Goal: Task Accomplishment & Management: Use online tool/utility

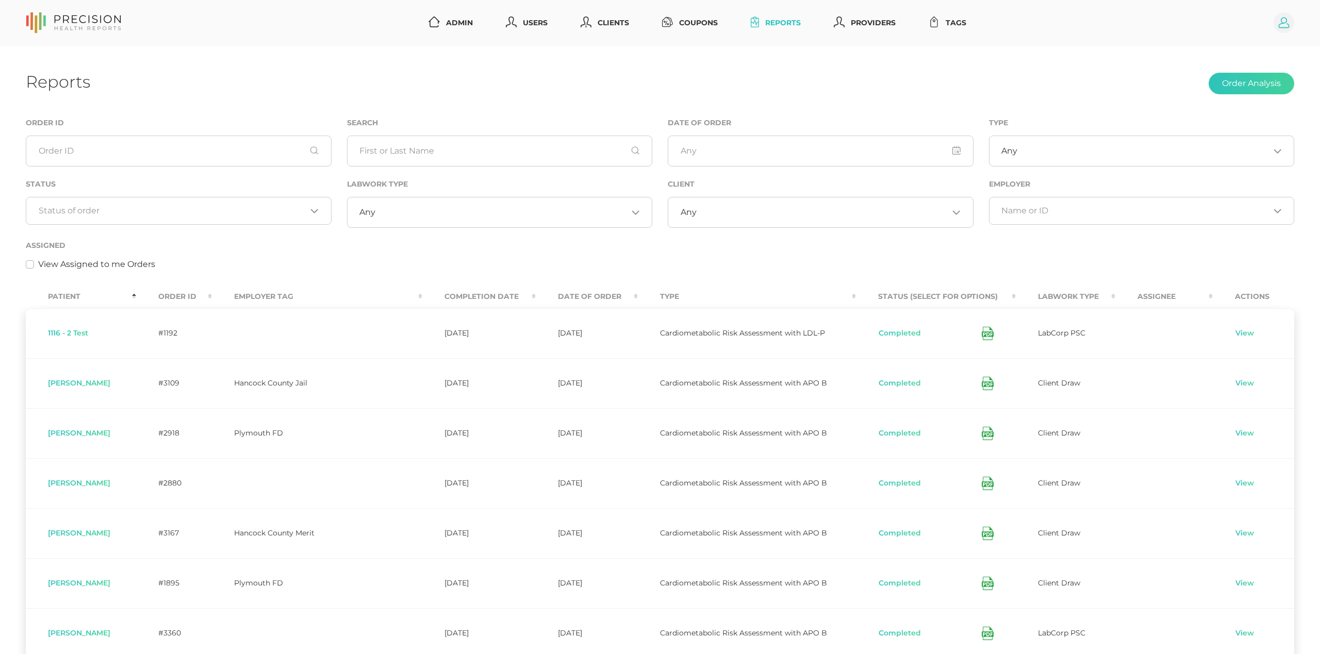
click at [1287, 25] on icon at bounding box center [1283, 23] width 11 height 11
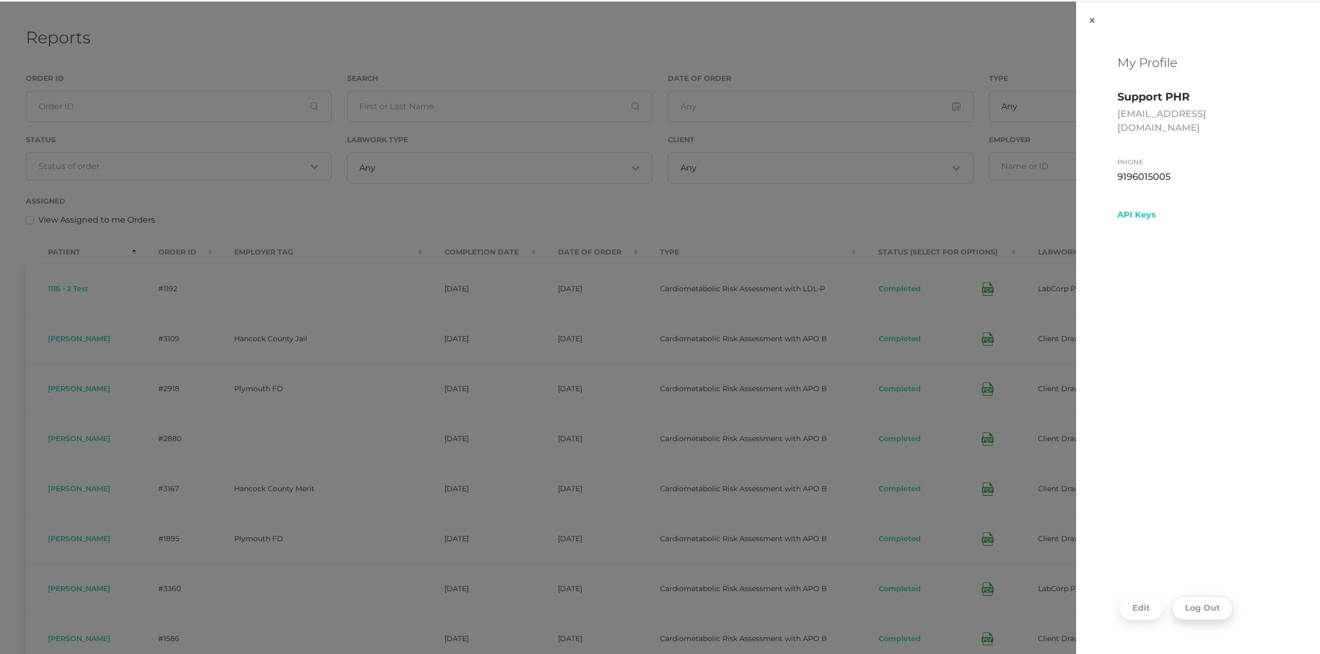
click at [1188, 615] on button "Log Out" at bounding box center [1202, 608] width 61 height 24
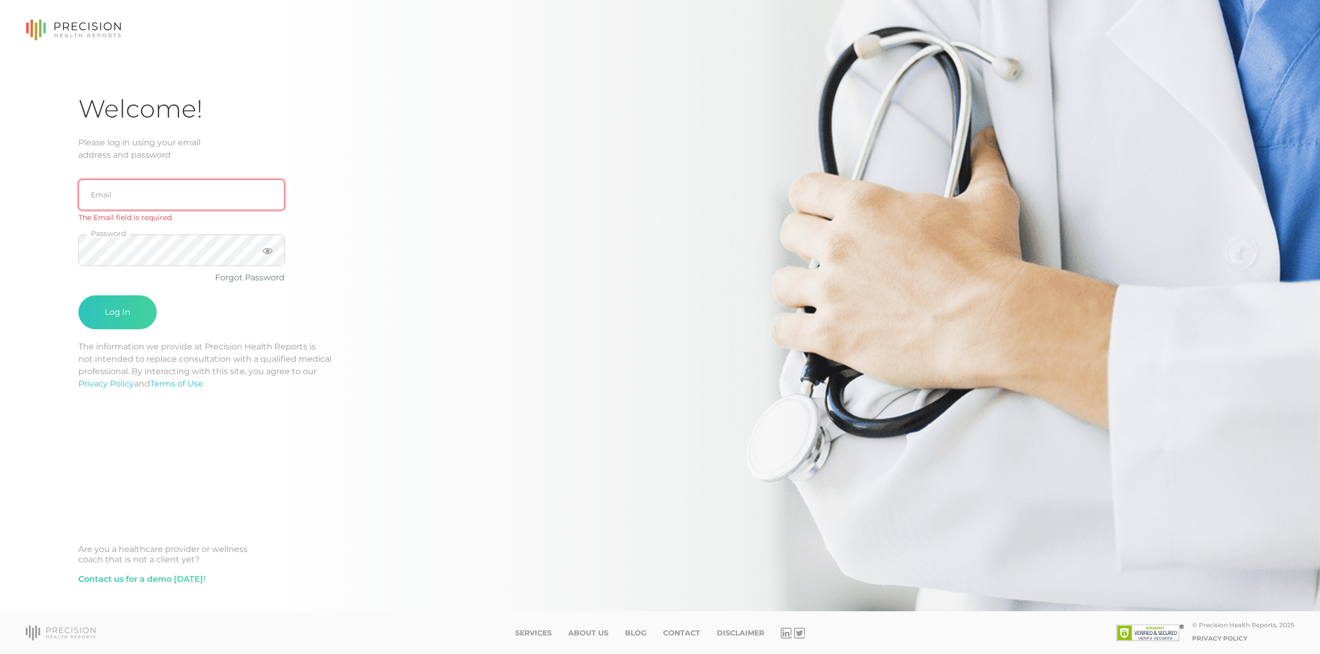
type input "[EMAIL_ADDRESS][DOMAIN_NAME]"
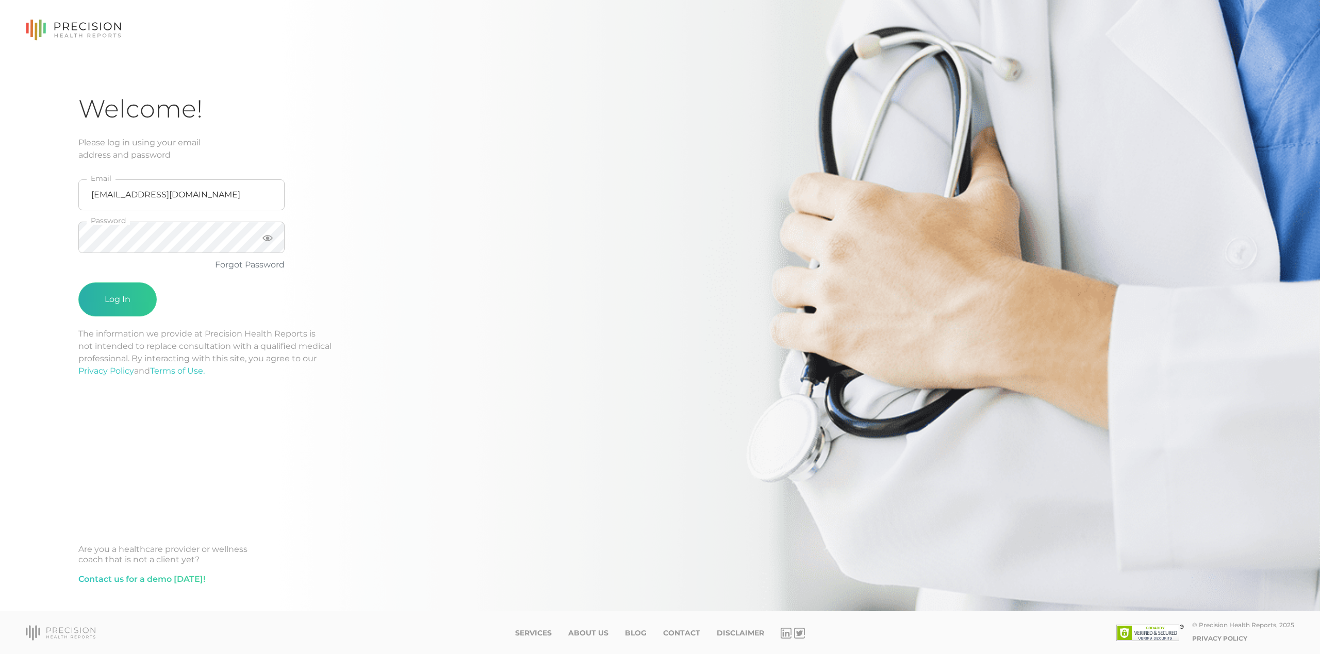
click at [113, 289] on button "Log In" at bounding box center [117, 299] width 78 height 34
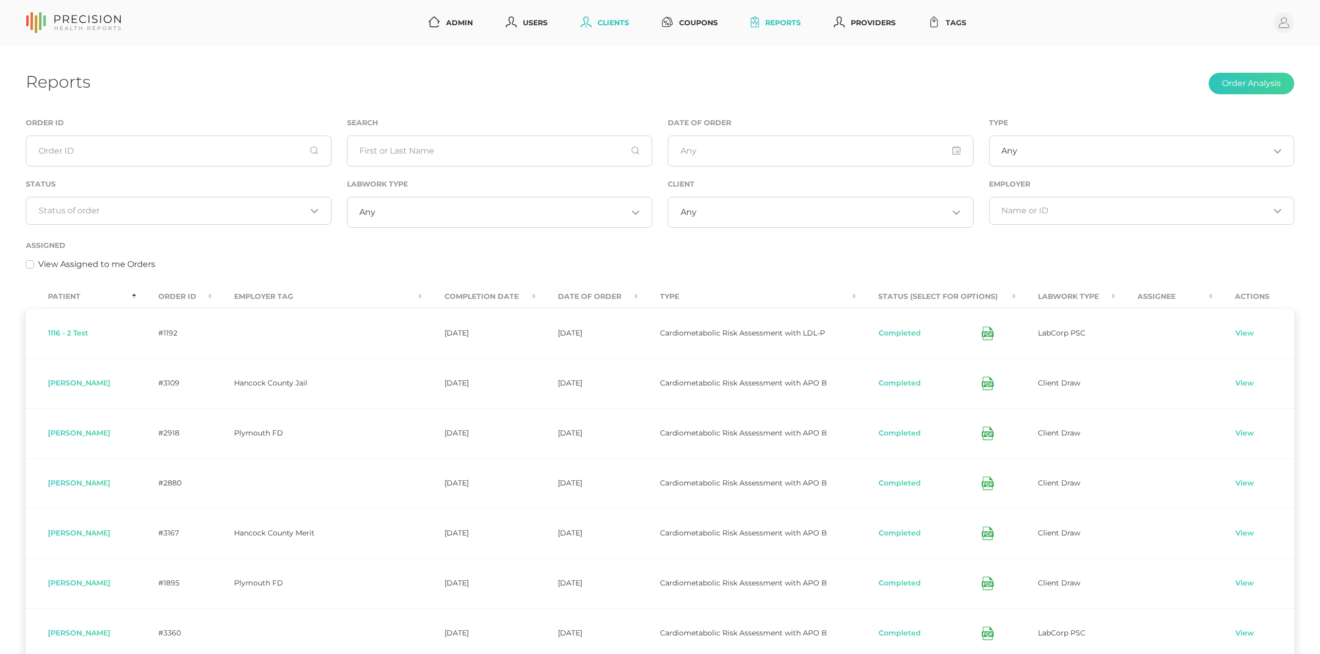
click at [617, 19] on link "Clients" at bounding box center [604, 22] width 57 height 19
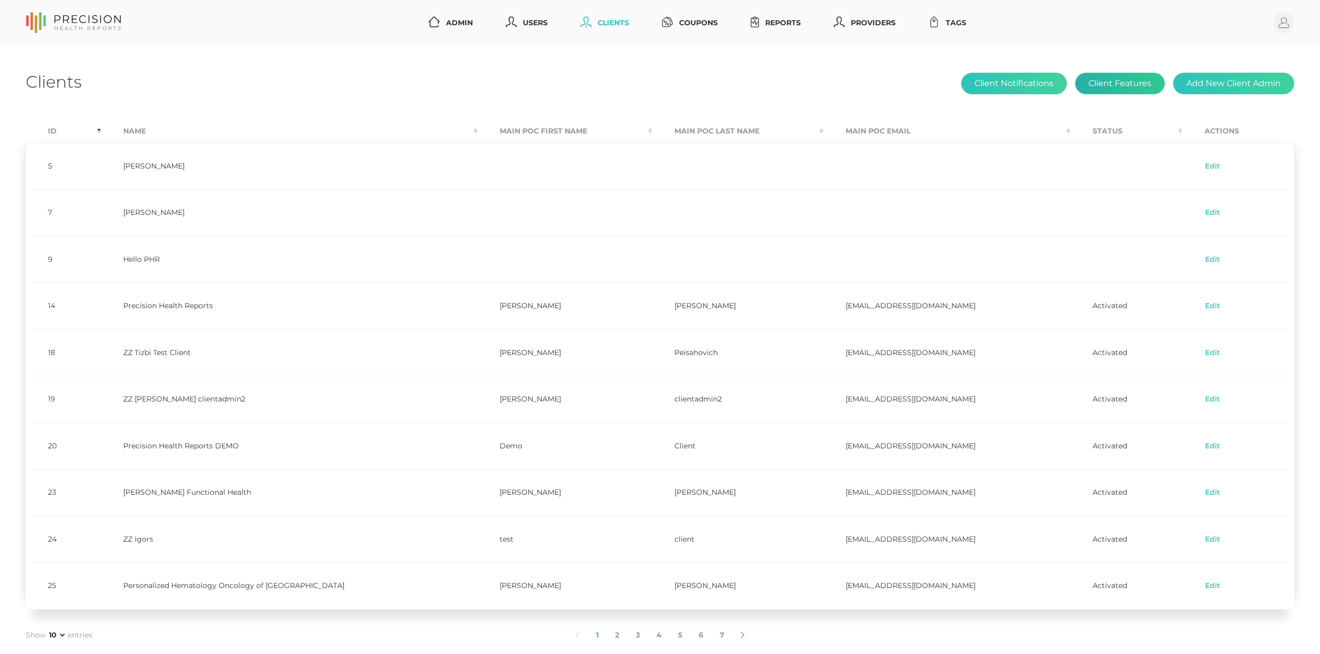
click at [1132, 89] on button "Client Features" at bounding box center [1120, 84] width 90 height 22
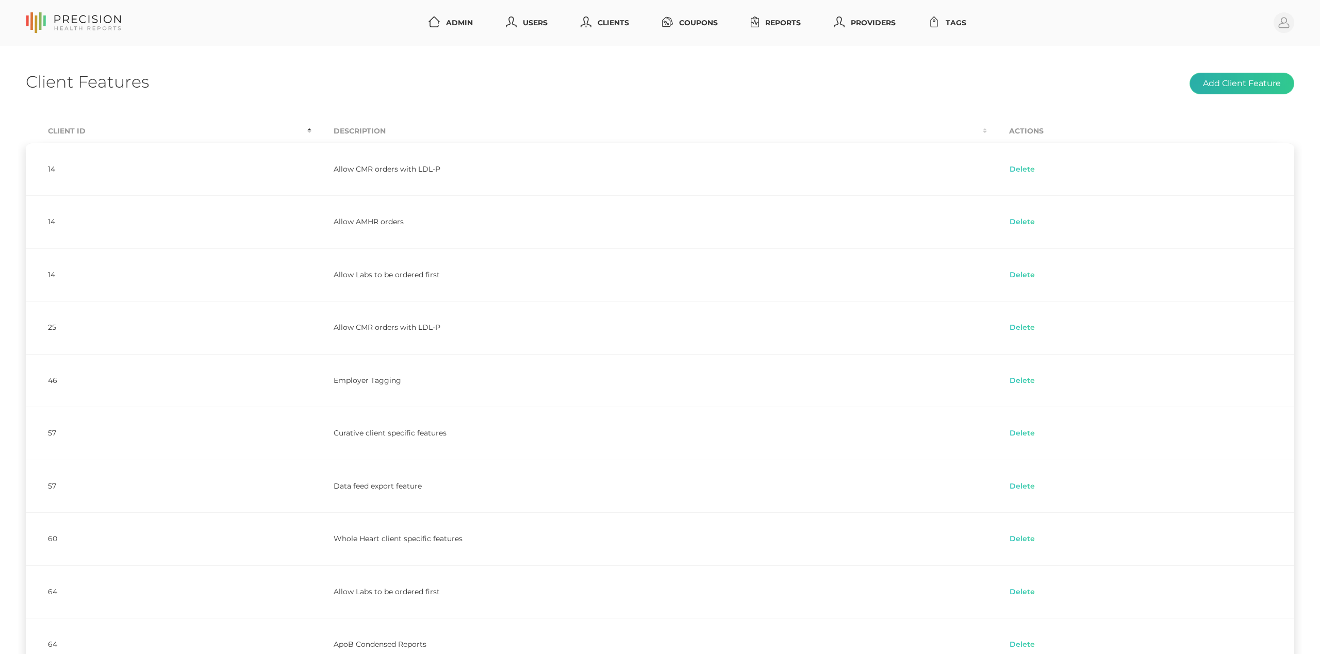
click at [1269, 84] on button "Add Client Feature" at bounding box center [1241, 84] width 105 height 22
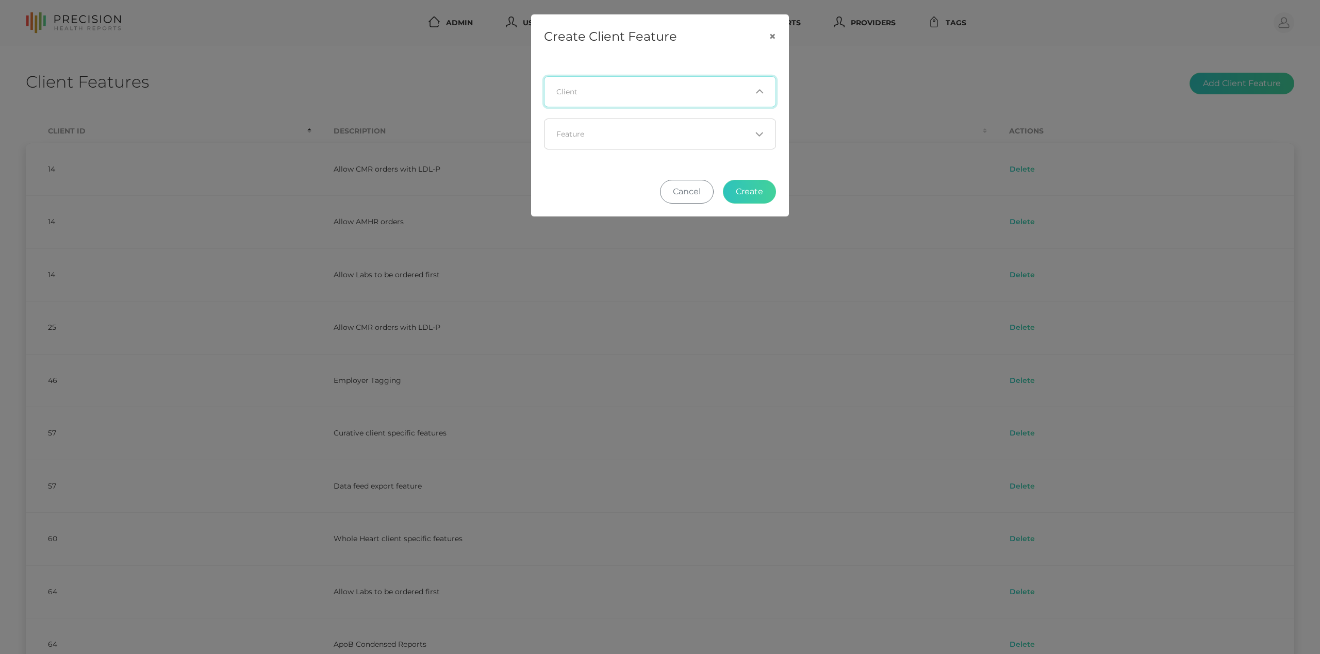
click at [740, 93] on input "Search for option" at bounding box center [654, 92] width 194 height 10
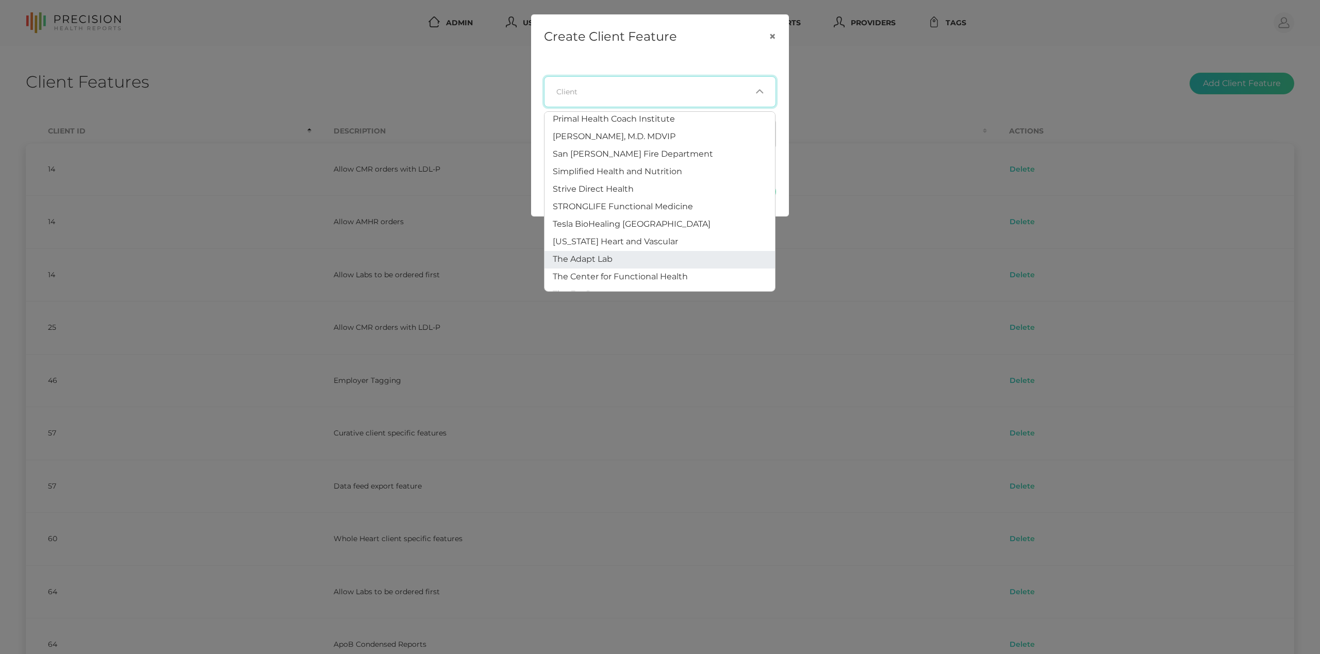
scroll to position [616, 0]
click at [772, 29] on button "×" at bounding box center [772, 36] width 32 height 43
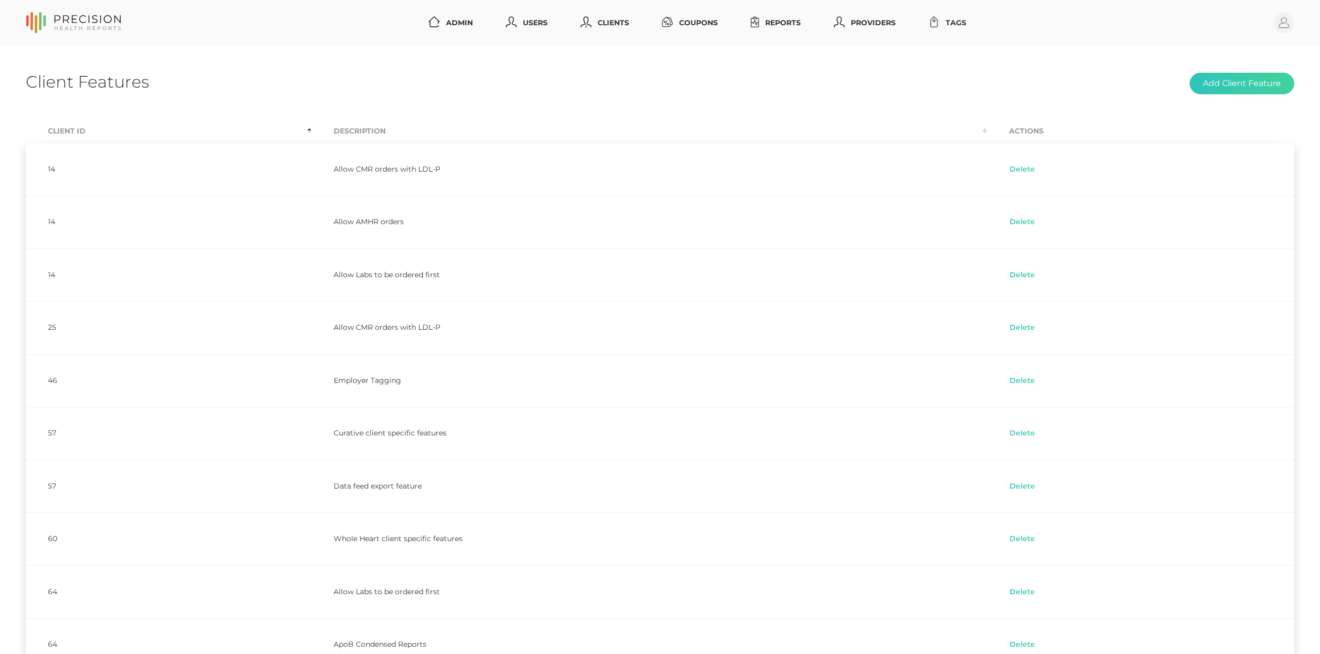
click at [952, 84] on div "Client Features Add Client Feature" at bounding box center [660, 84] width 1268 height 24
click at [844, 56] on div "Client Features Add Client Feature Client Id Description Actions 14 Allow CMR o…" at bounding box center [660, 390] width 1320 height 688
click at [1233, 84] on button "Add Client Feature" at bounding box center [1241, 84] width 105 height 22
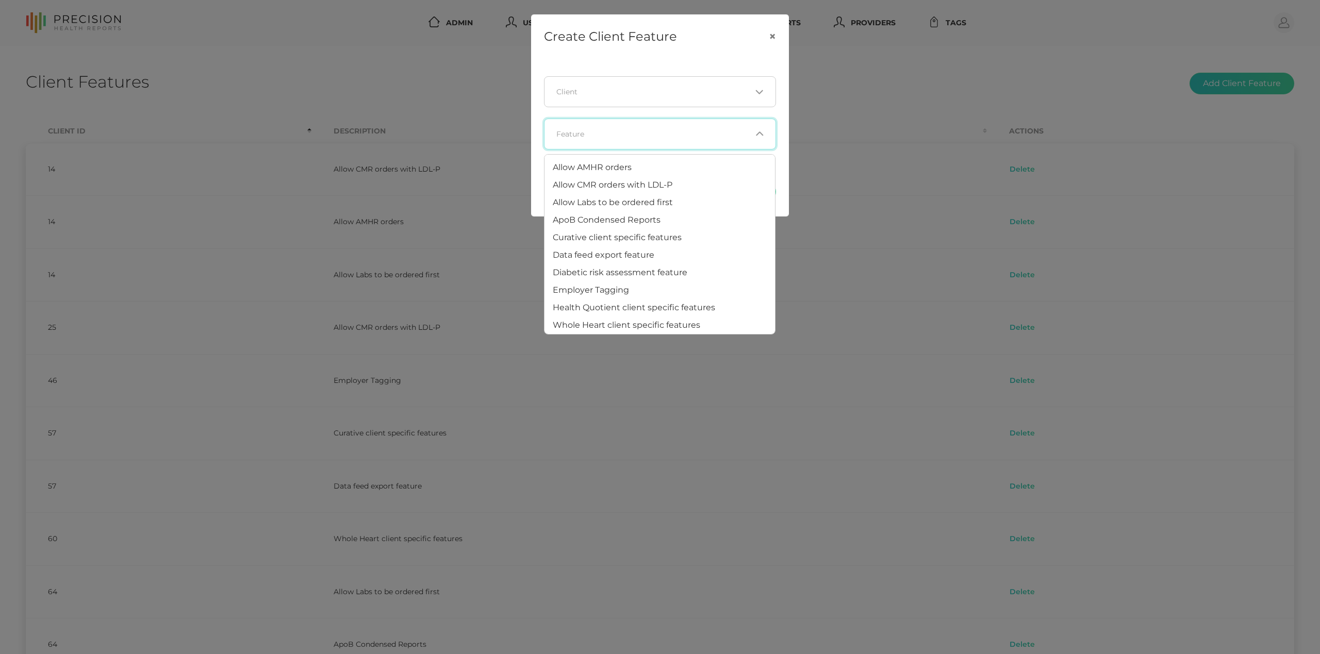
click at [754, 141] on div "Loading..." at bounding box center [660, 134] width 232 height 31
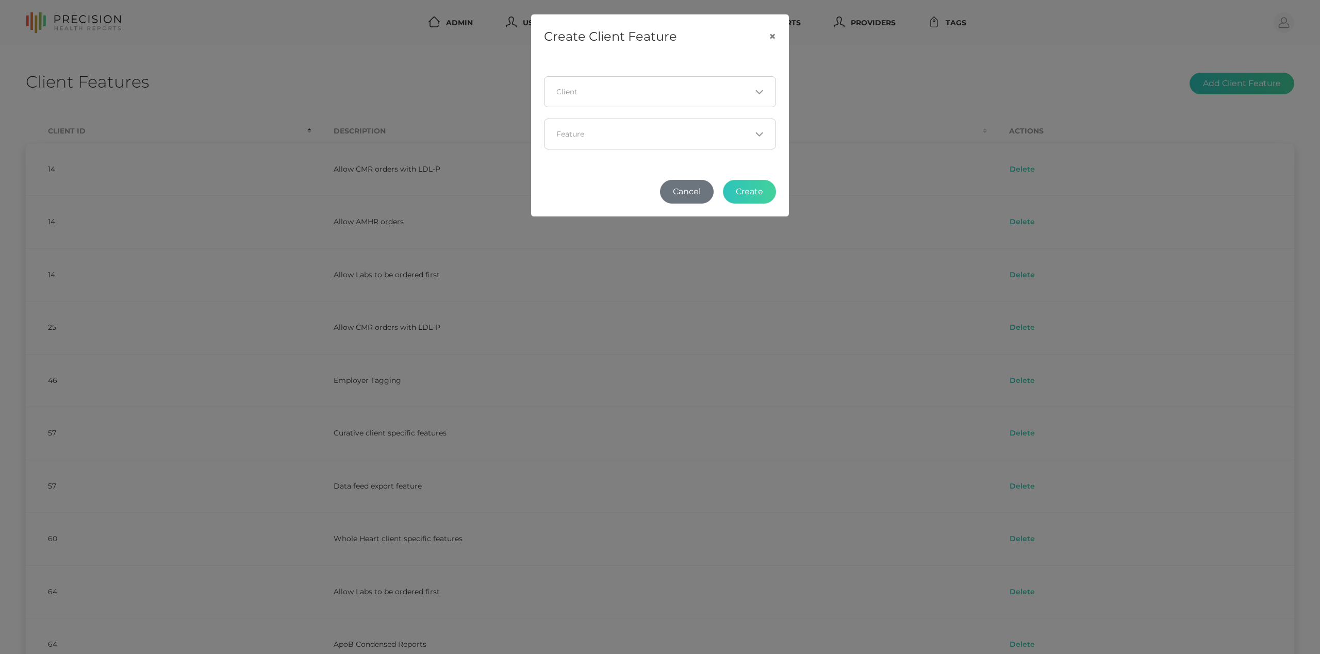
click at [678, 188] on button "Cancel" at bounding box center [687, 192] width 54 height 24
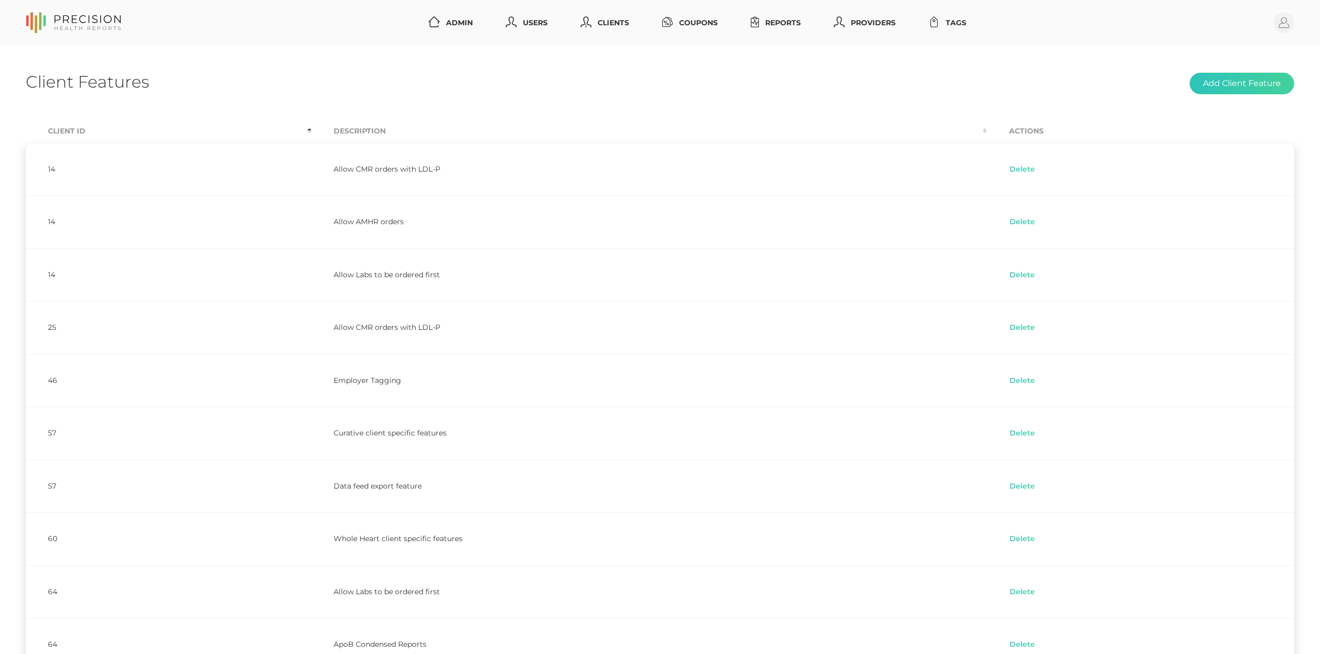
scroll to position [0, 0]
click at [794, 66] on div "Client Features Add Client Feature Client Id Description Actions 14 Allow CMR o…" at bounding box center [660, 390] width 1320 height 688
